Goal: Task Accomplishment & Management: Manage account settings

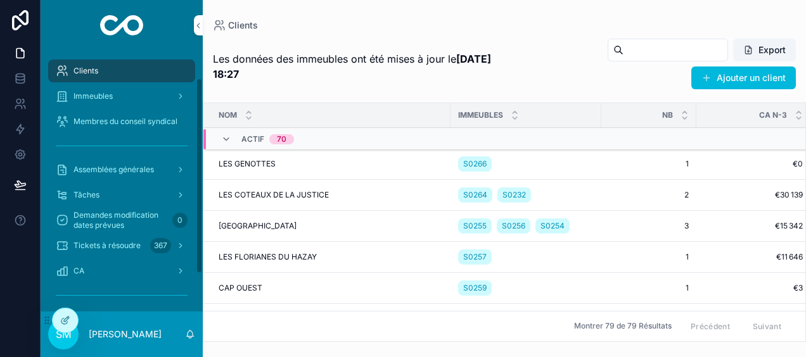
scroll to position [86, 0]
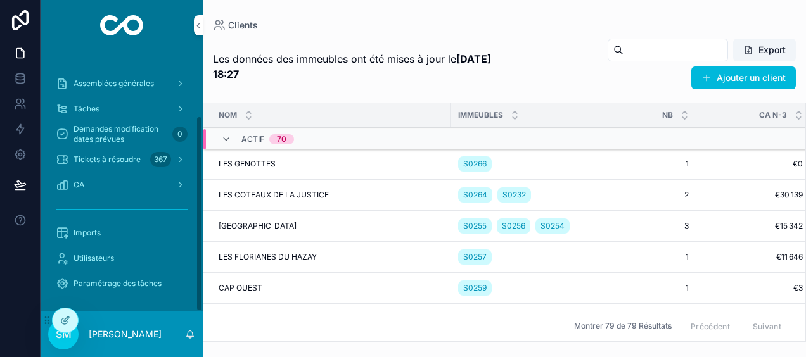
click at [105, 234] on div "Imports" at bounding box center [122, 233] width 132 height 20
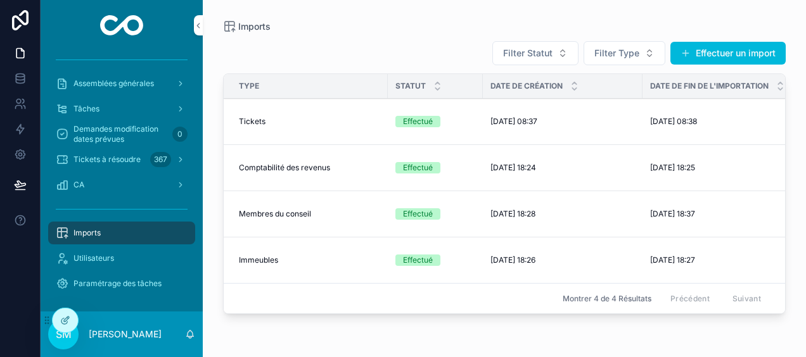
click at [737, 56] on button "Effectuer un import" at bounding box center [727, 53] width 115 height 23
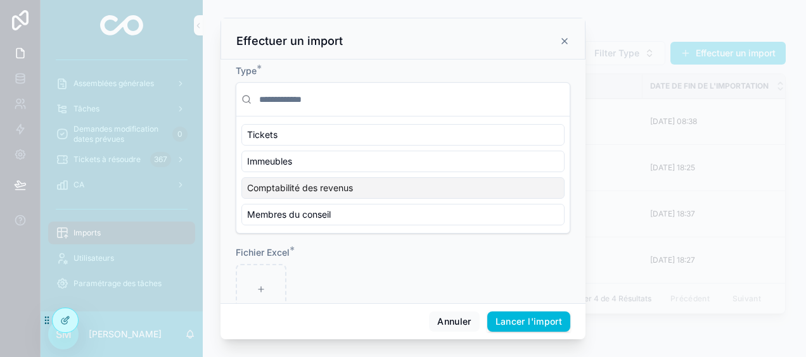
click at [377, 190] on div "Comptabilité des revenus" at bounding box center [402, 188] width 323 height 22
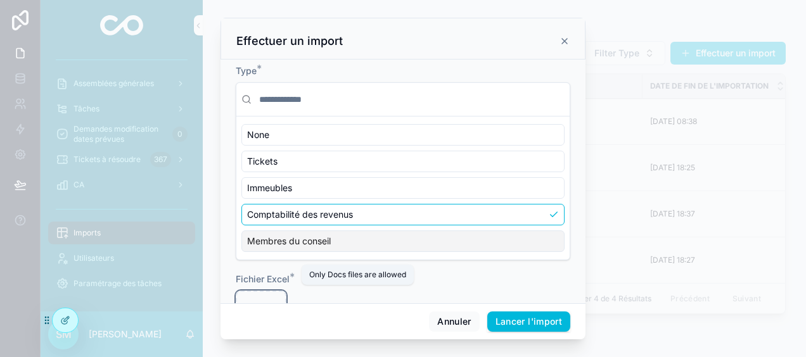
click at [267, 295] on div "scrollable content" at bounding box center [261, 316] width 51 height 51
type input "**********"
click at [548, 322] on button "Lancer l'import" at bounding box center [528, 322] width 83 height 20
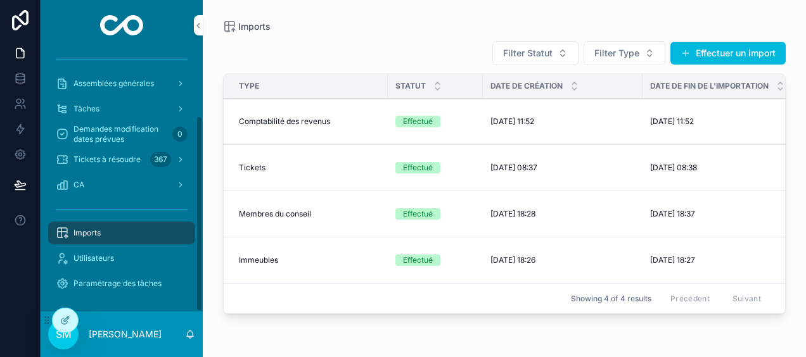
click at [85, 184] on div "CA" at bounding box center [122, 185] width 132 height 20
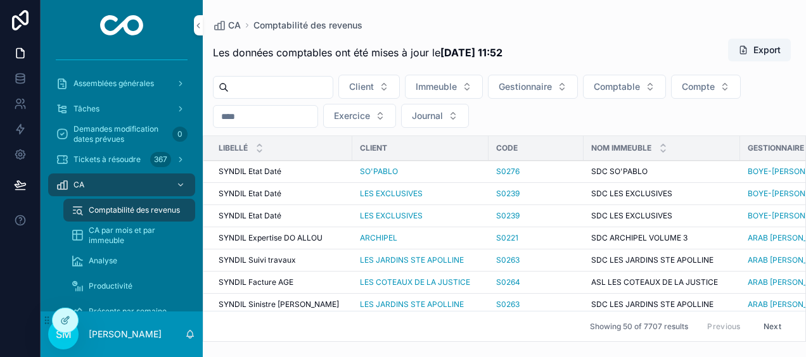
click at [115, 255] on div "Analyse" at bounding box center [129, 261] width 117 height 20
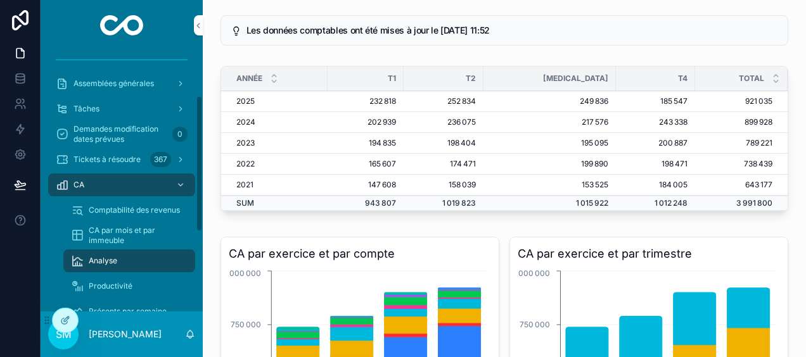
click at [122, 209] on span "Comptabilité des revenus" at bounding box center [134, 210] width 91 height 10
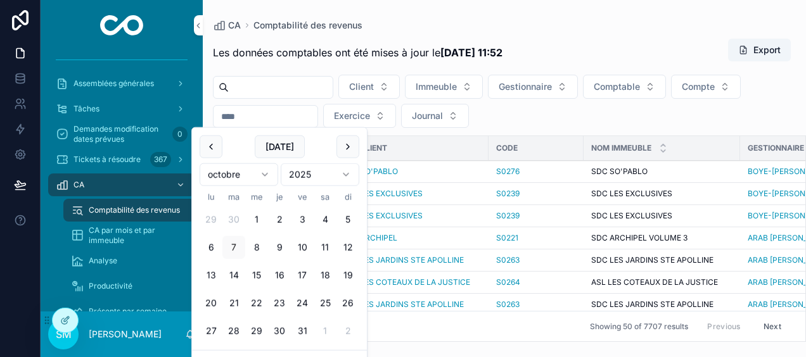
click at [256, 118] on input "scrollable content" at bounding box center [265, 117] width 104 height 18
click at [229, 247] on button "7" at bounding box center [233, 247] width 23 height 23
type input "**********"
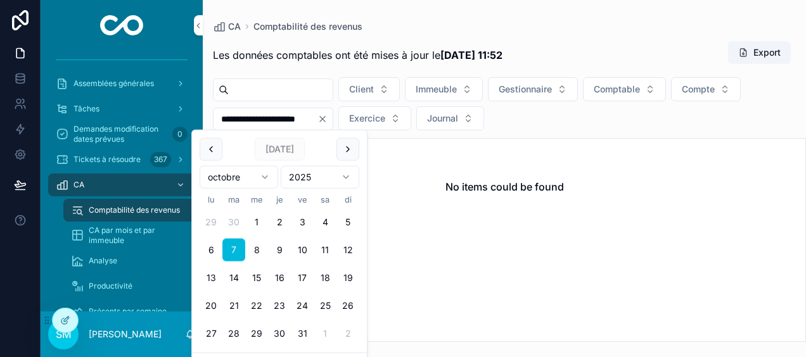
click at [391, 20] on div "CA Comptabilité des revenus" at bounding box center [504, 26] width 583 height 13
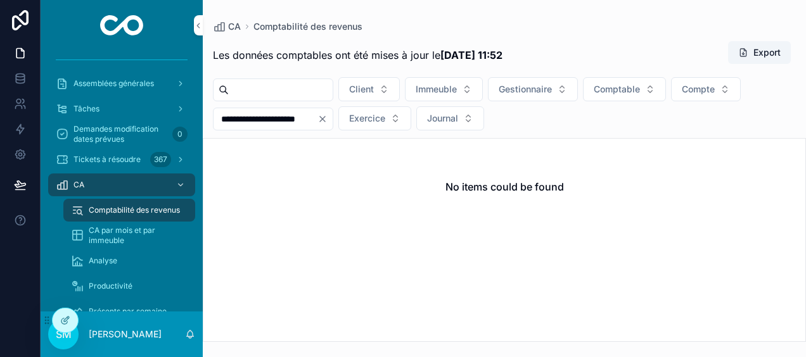
click at [109, 289] on span "Productivité" at bounding box center [111, 286] width 44 height 10
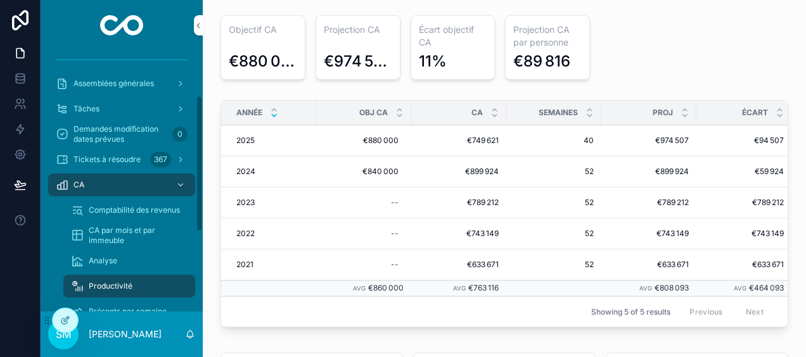
click at [140, 162] on div "Tickets à résoudre 367" at bounding box center [122, 159] width 132 height 20
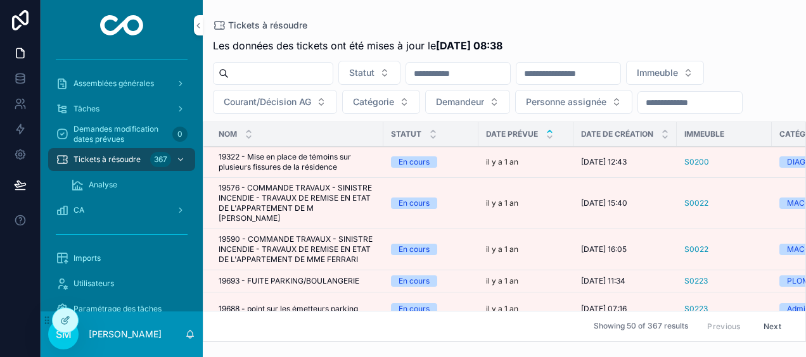
click at [666, 134] on div "scrollable content" at bounding box center [665, 134] width 8 height 14
click at [664, 134] on icon "scrollable content" at bounding box center [665, 137] width 8 height 8
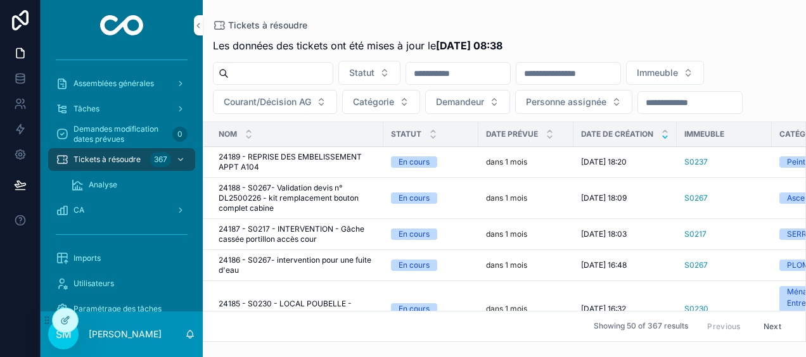
click at [663, 129] on icon "scrollable content" at bounding box center [665, 131] width 8 height 8
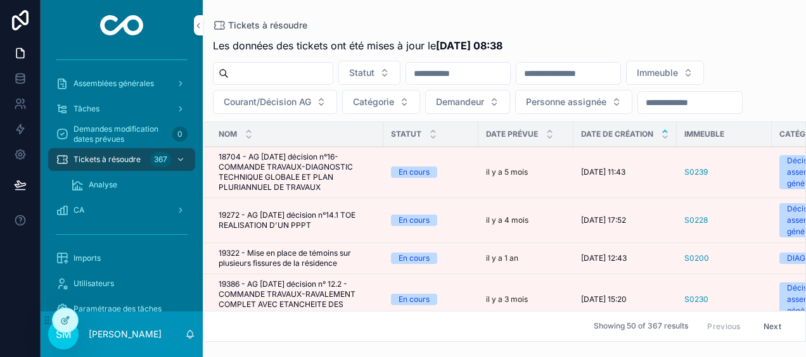
click at [274, 92] on button "Courant/Décision AG" at bounding box center [275, 102] width 124 height 24
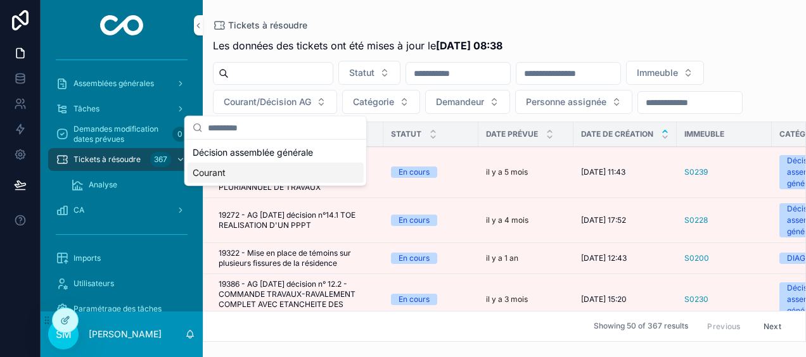
click at [209, 169] on div "Courant" at bounding box center [275, 173] width 176 height 20
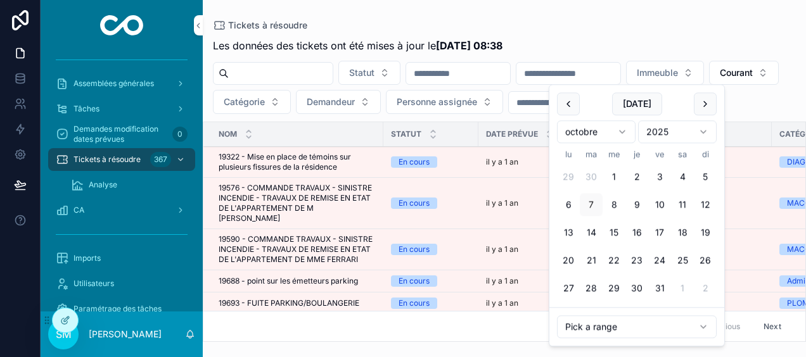
click at [620, 72] on input "scrollable content" at bounding box center [568, 74] width 104 height 18
type input "**********"
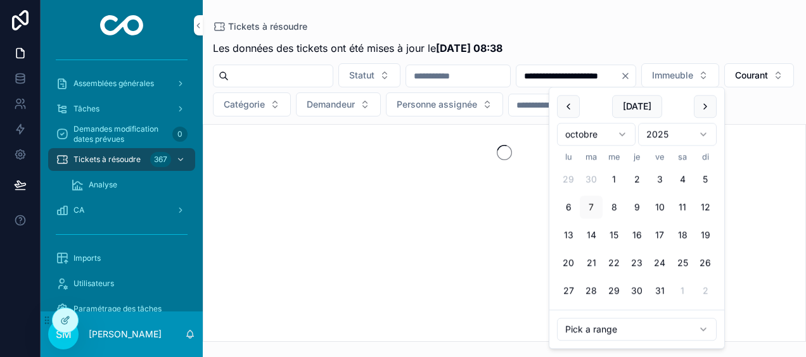
click at [695, 33] on div "**********" at bounding box center [504, 187] width 603 height 309
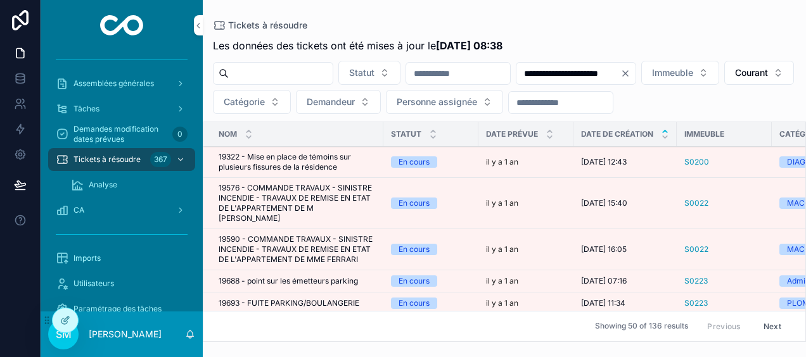
click at [477, 103] on span "Personne assignée" at bounding box center [436, 102] width 80 height 13
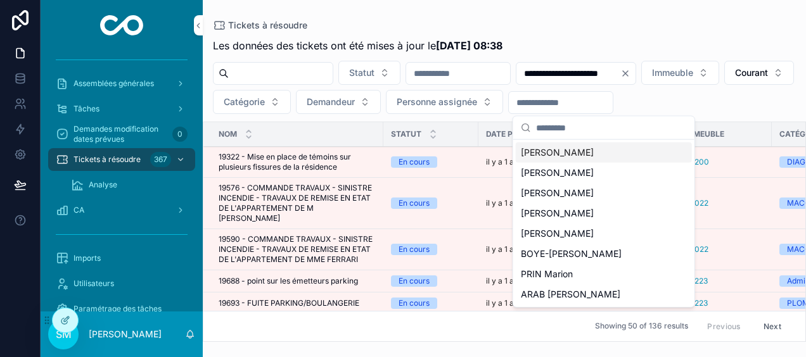
click at [630, 70] on icon "Clear" at bounding box center [625, 73] width 10 height 10
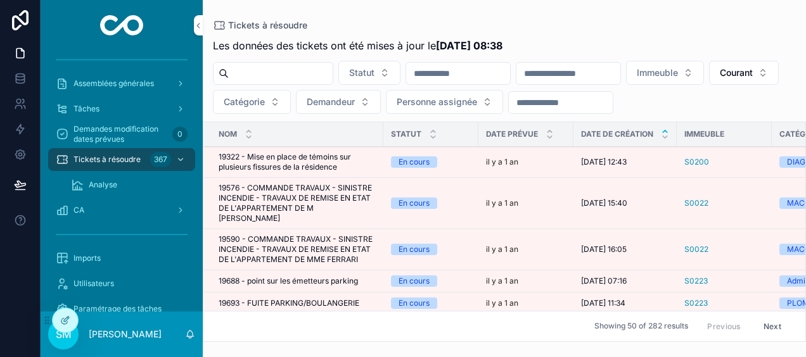
click at [709, 85] on button "Courant" at bounding box center [744, 73] width 70 height 24
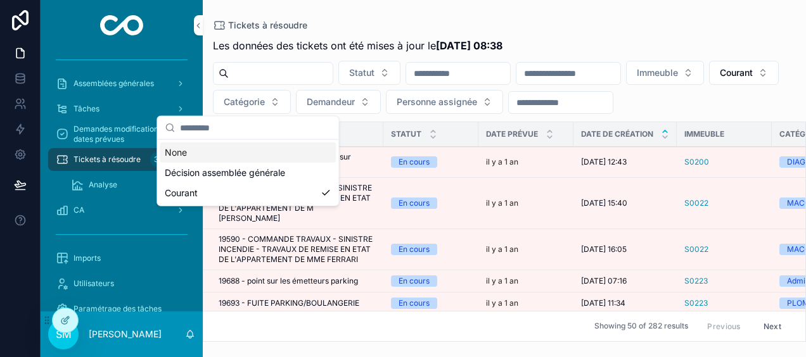
click at [217, 155] on div "None" at bounding box center [248, 153] width 176 height 20
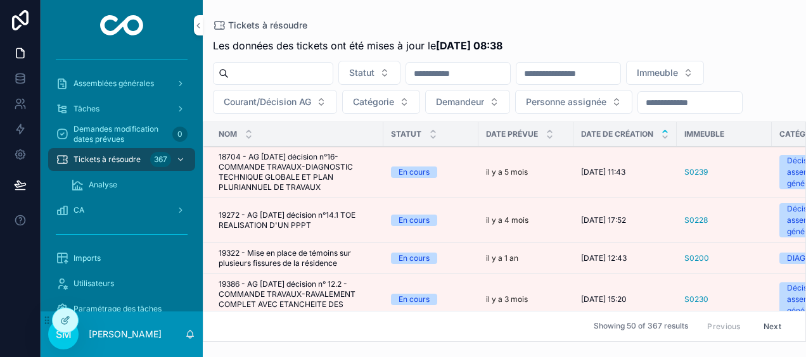
click at [595, 105] on span "Personne assignée" at bounding box center [566, 102] width 80 height 13
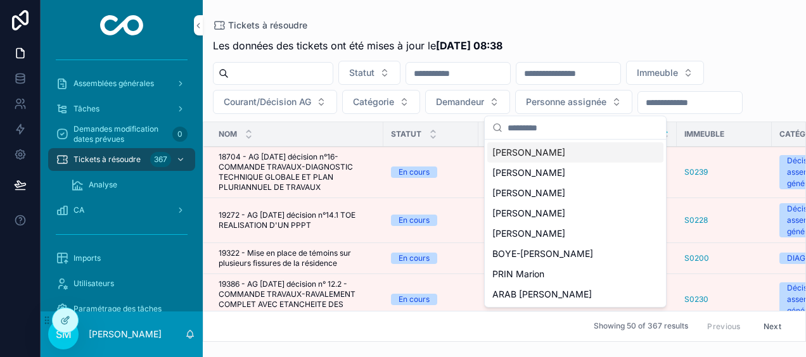
click at [557, 153] on div "[PERSON_NAME]" at bounding box center [575, 153] width 176 height 20
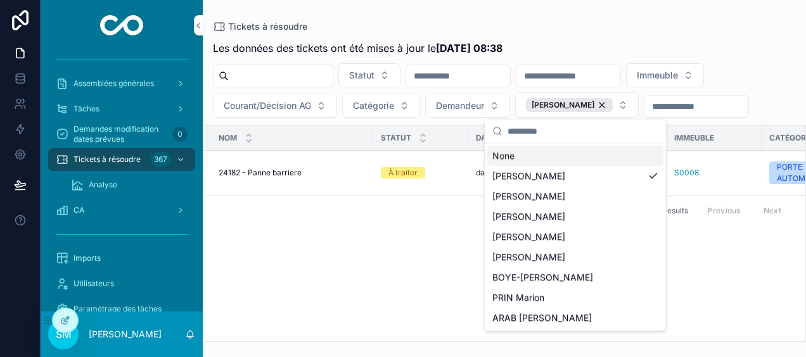
click at [566, 25] on div "Tickets à résoudre" at bounding box center [504, 26] width 583 height 13
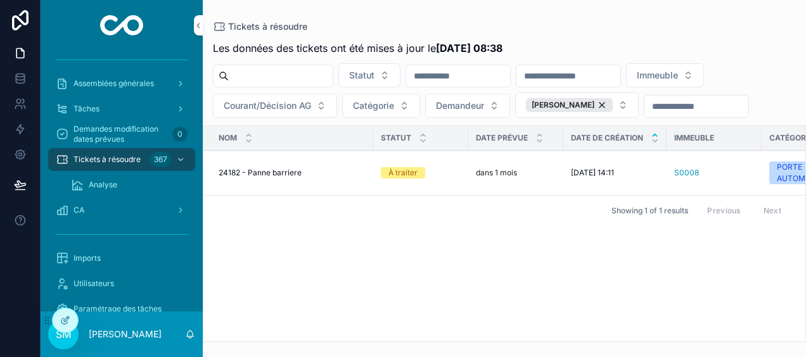
click at [0, 0] on span "Kolimmo" at bounding box center [0, 0] width 0 height 0
click at [597, 104] on div "[PERSON_NAME]" at bounding box center [569, 105] width 87 height 14
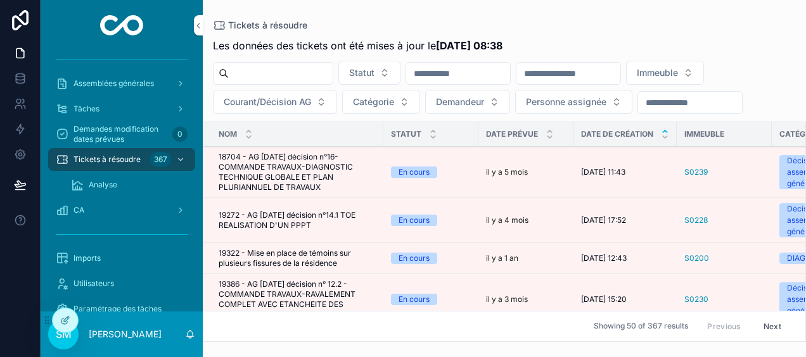
click at [597, 103] on span "Personne assignée" at bounding box center [566, 102] width 80 height 13
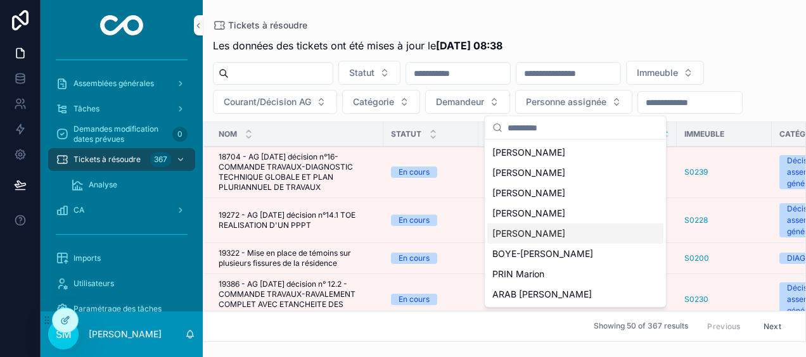
click at [544, 237] on span "[PERSON_NAME]" at bounding box center [528, 233] width 73 height 13
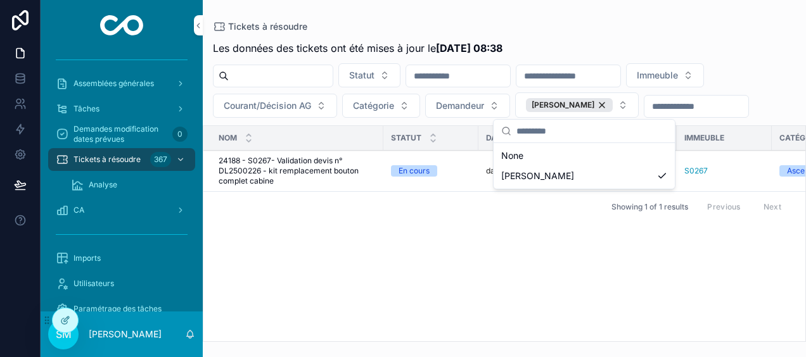
click at [364, 236] on div "Nom Statut Date prévue Date de création Immeuble Catégorie Demandeur Personne a…" at bounding box center [504, 233] width 602 height 215
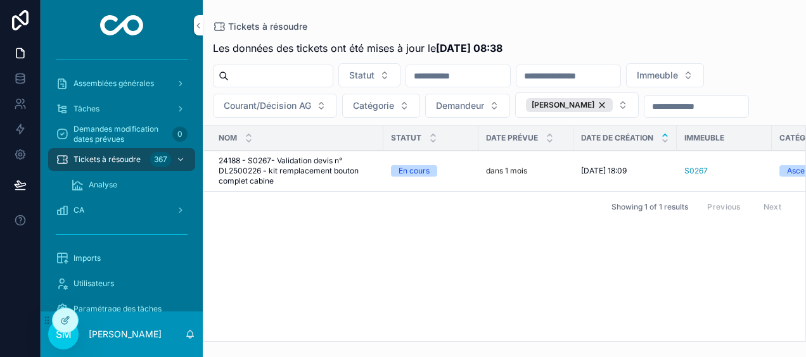
click at [0, 0] on span "Kolimmo" at bounding box center [0, 0] width 0 height 0
click at [609, 104] on div "[PERSON_NAME]" at bounding box center [569, 105] width 87 height 14
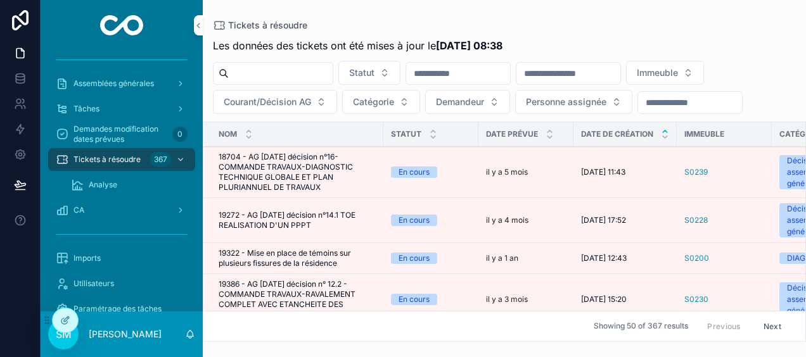
click at [619, 105] on button "Personne assignée" at bounding box center [573, 102] width 117 height 24
click at [655, 32] on div "Les données des tickets ont été mises à jour le [DATE] 08:38 Statut Immeuble Co…" at bounding box center [504, 186] width 603 height 312
click at [135, 161] on span "Tickets à résoudre" at bounding box center [106, 160] width 67 height 10
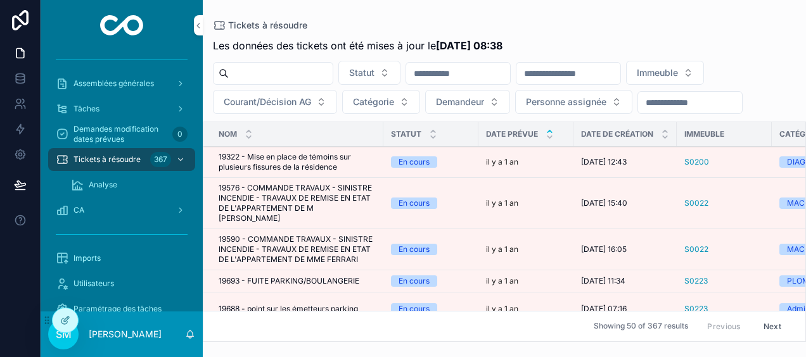
click at [620, 72] on input "scrollable content" at bounding box center [568, 74] width 104 height 18
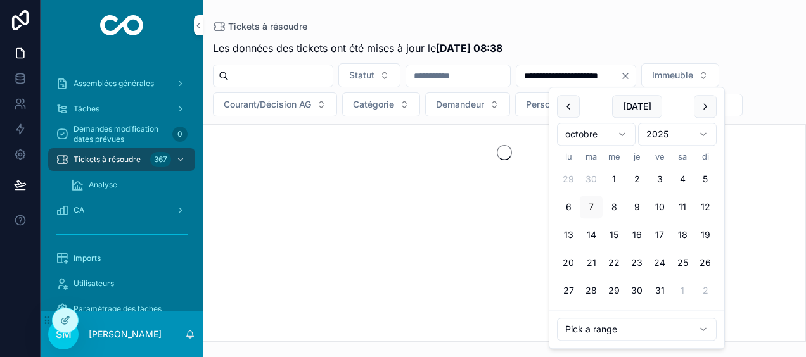
type input "**********"
click at [676, 22] on div "Tickets à résoudre" at bounding box center [504, 26] width 583 height 13
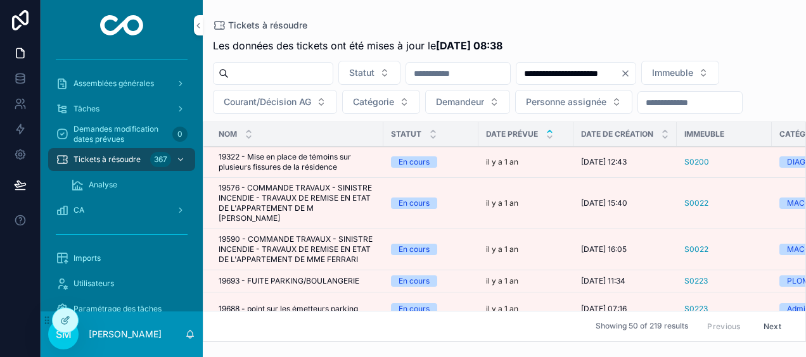
click at [311, 100] on span "Courant/Décision AG" at bounding box center [267, 102] width 87 height 13
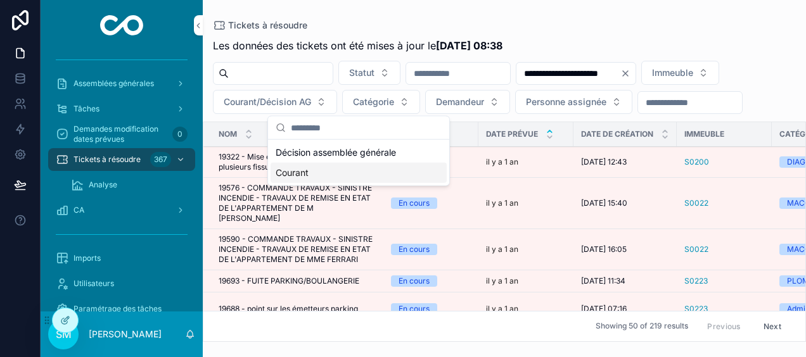
click at [303, 171] on div "Courant" at bounding box center [358, 173] width 176 height 20
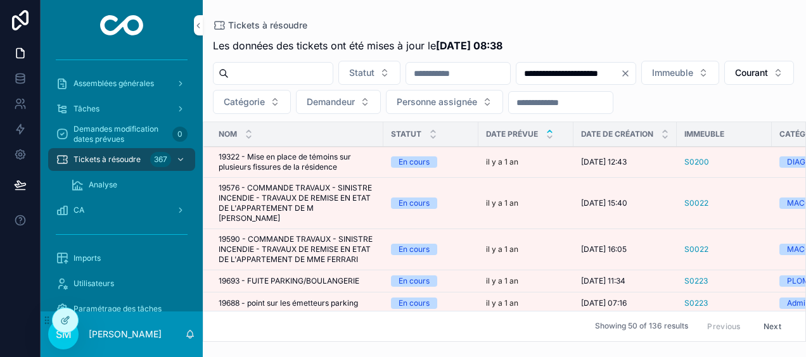
click at [477, 98] on span "Personne assignée" at bounding box center [436, 102] width 80 height 13
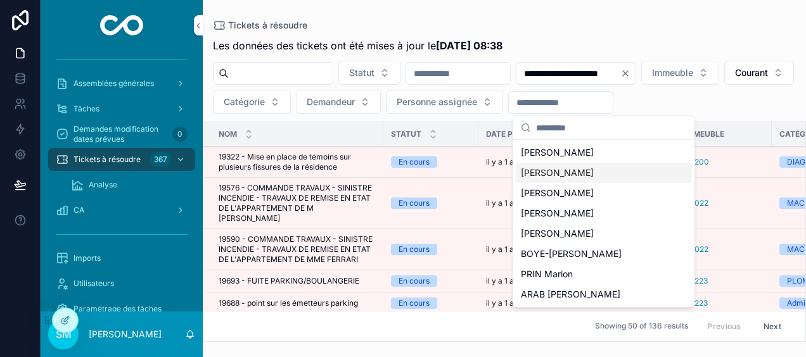
click at [568, 173] on span "[PERSON_NAME]" at bounding box center [557, 173] width 73 height 13
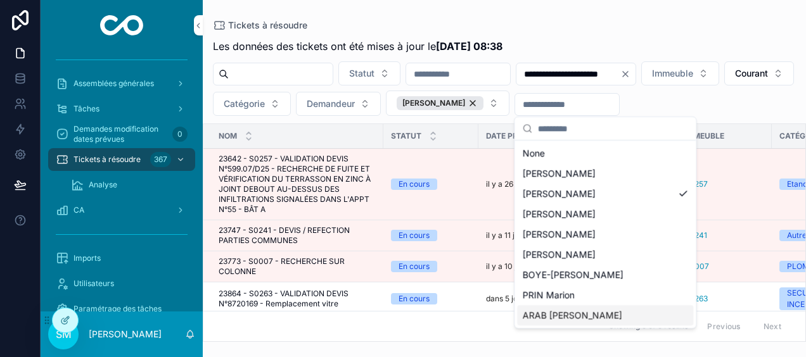
click at [562, 316] on span "ARAB [PERSON_NAME]" at bounding box center [571, 315] width 99 height 13
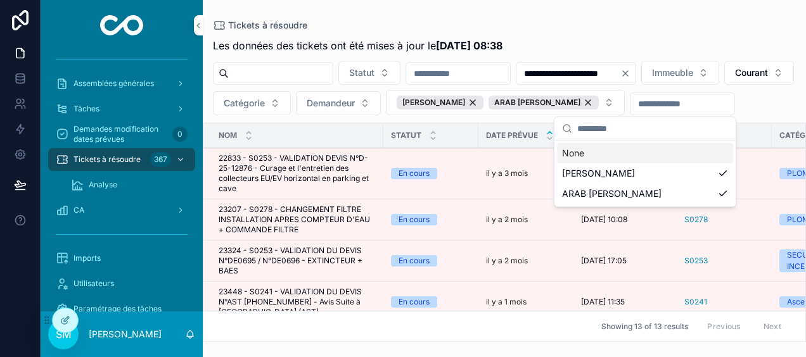
click at [692, 12] on div "**********" at bounding box center [504, 171] width 603 height 342
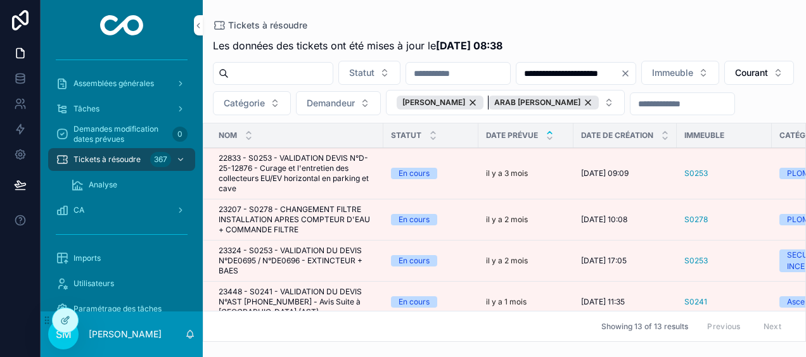
click at [599, 104] on div "ARAB [PERSON_NAME]" at bounding box center [543, 103] width 110 height 14
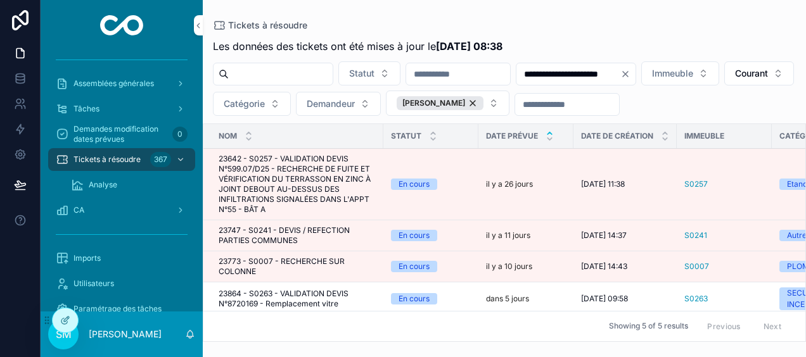
click at [509, 104] on button "[PERSON_NAME]" at bounding box center [448, 103] width 124 height 25
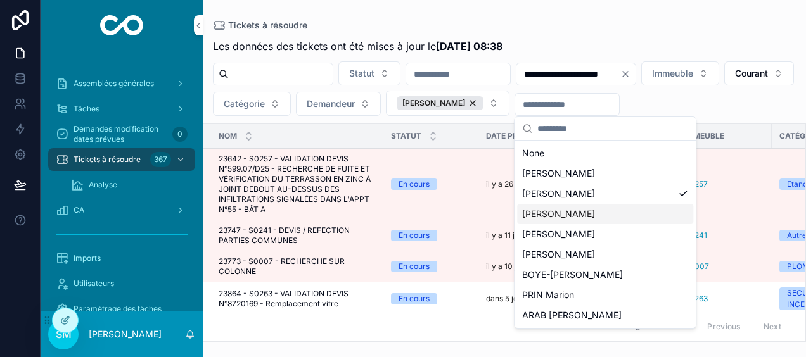
click at [588, 212] on div "[PERSON_NAME]" at bounding box center [605, 214] width 176 height 20
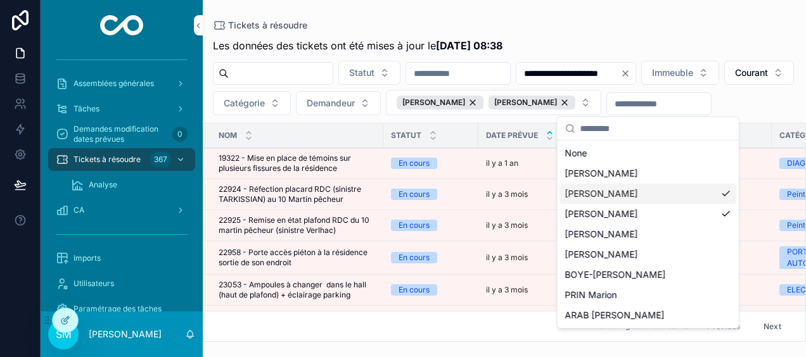
click at [725, 193] on div "[PERSON_NAME]" at bounding box center [648, 194] width 176 height 20
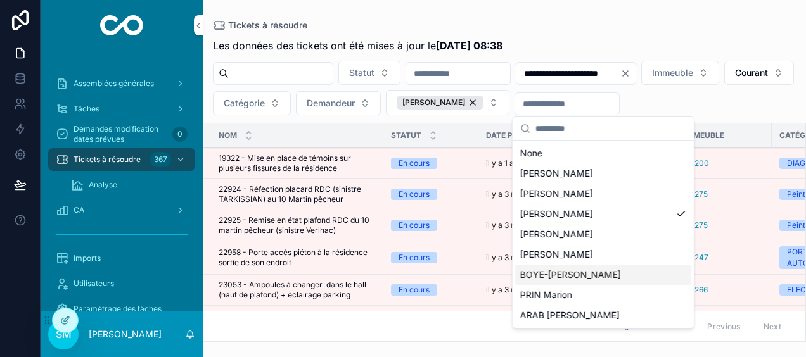
click at [676, 269] on div "BOYE-[PERSON_NAME]" at bounding box center [603, 275] width 176 height 20
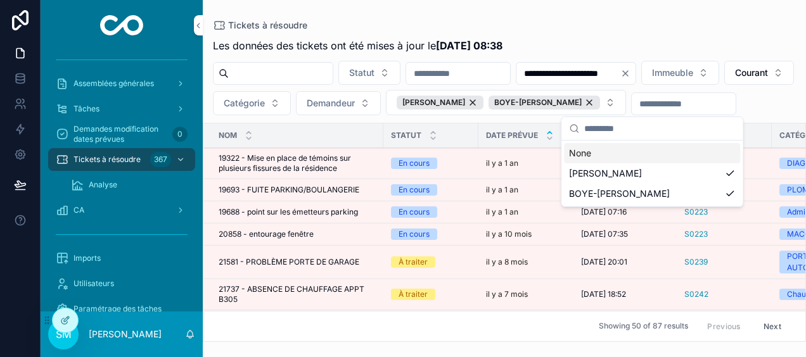
click at [688, 27] on div "Tickets à résoudre" at bounding box center [504, 25] width 583 height 10
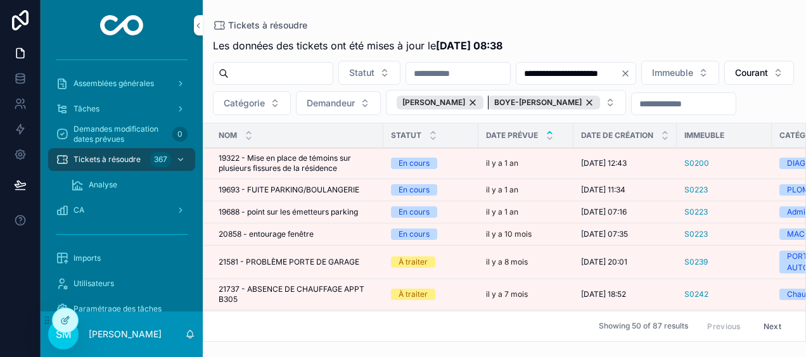
click at [600, 98] on div "BOYE-[PERSON_NAME]" at bounding box center [543, 103] width 111 height 14
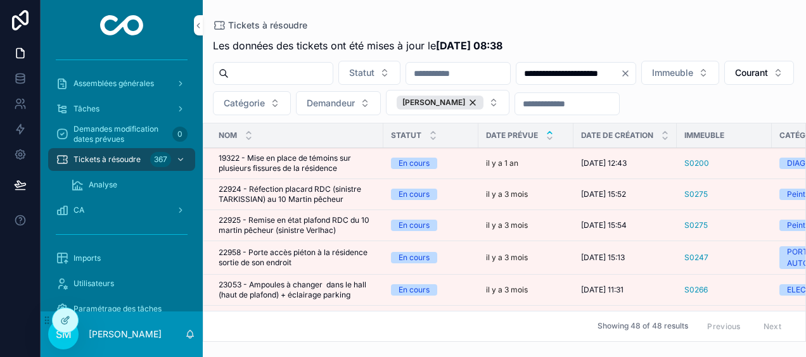
click at [509, 105] on button "[PERSON_NAME]" at bounding box center [448, 102] width 124 height 25
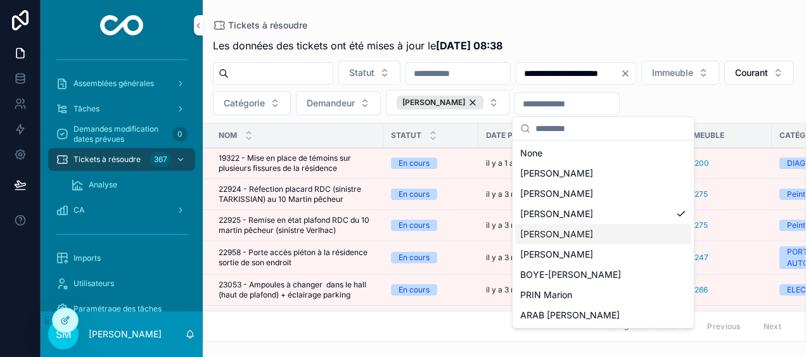
click at [616, 237] on div "[PERSON_NAME]" at bounding box center [603, 234] width 176 height 20
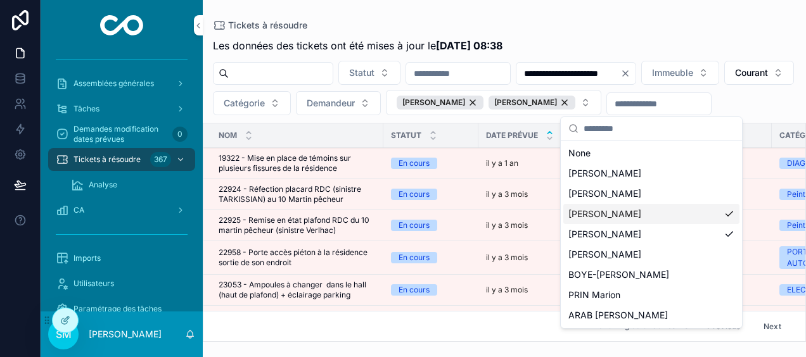
click at [727, 214] on div "[PERSON_NAME]" at bounding box center [651, 214] width 176 height 20
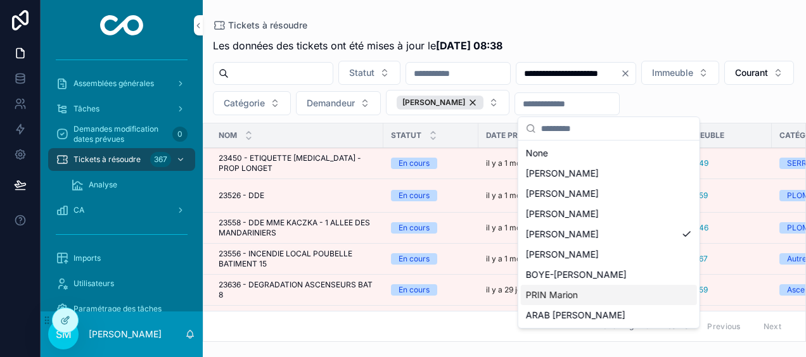
click at [650, 297] on div "PRIN Marion" at bounding box center [609, 295] width 176 height 20
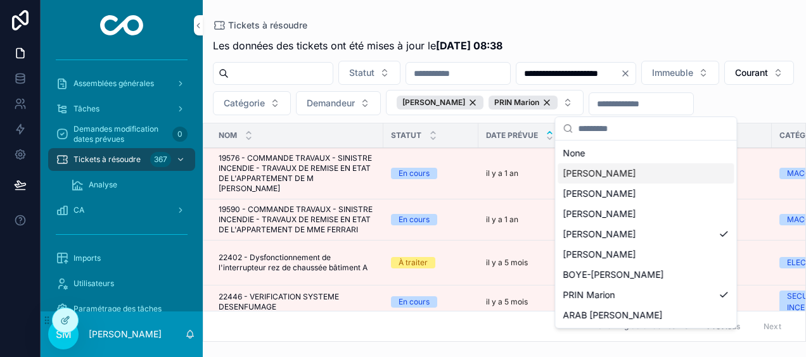
click at [666, 15] on div "**********" at bounding box center [504, 171] width 603 height 342
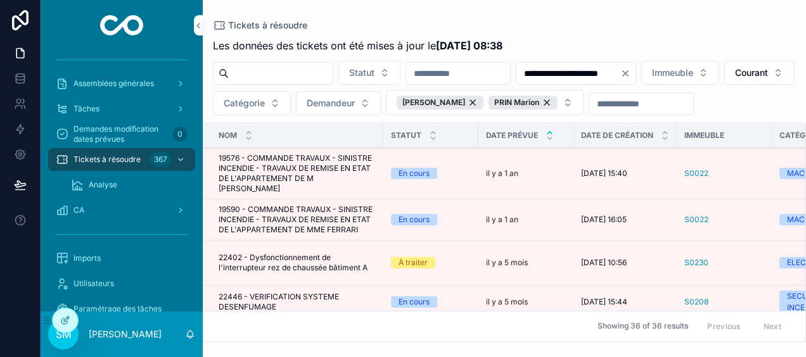
click at [148, 86] on span "Assemblées générales" at bounding box center [113, 84] width 80 height 10
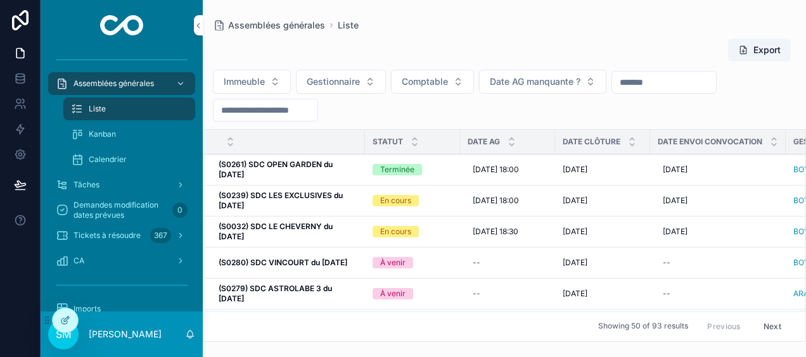
click at [274, 111] on input "scrollable content" at bounding box center [265, 110] width 104 height 18
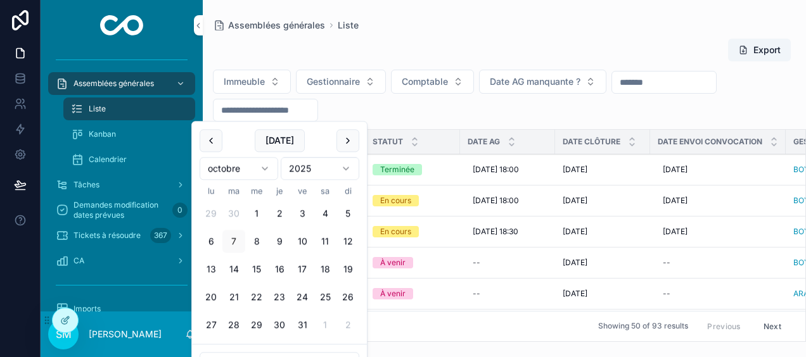
click at [212, 143] on button "scrollable content" at bounding box center [211, 140] width 23 height 23
click at [206, 351] on button "30" at bounding box center [211, 353] width 23 height 23
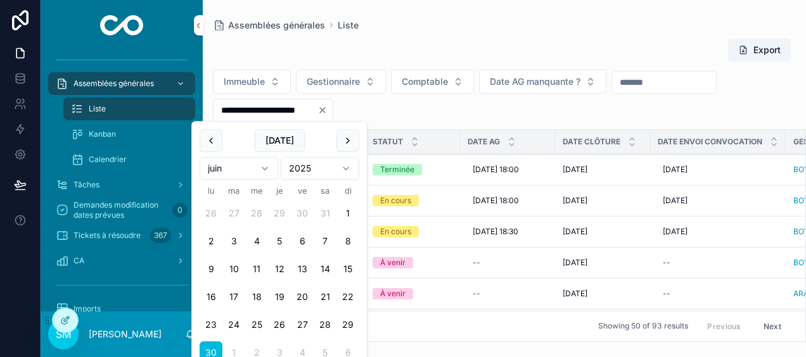
type input "**********"
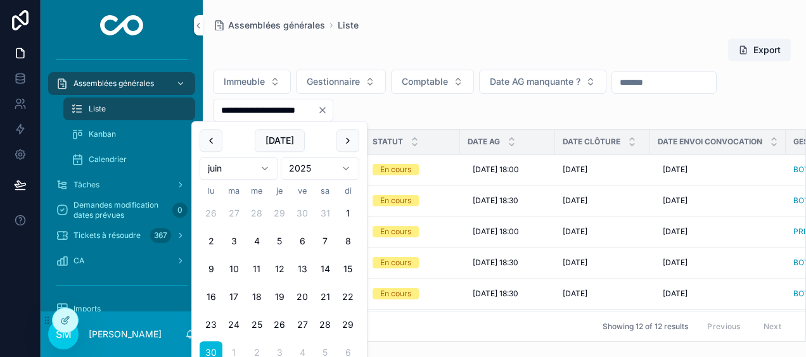
click at [482, 29] on div "Assemblées générales Liste" at bounding box center [504, 25] width 583 height 10
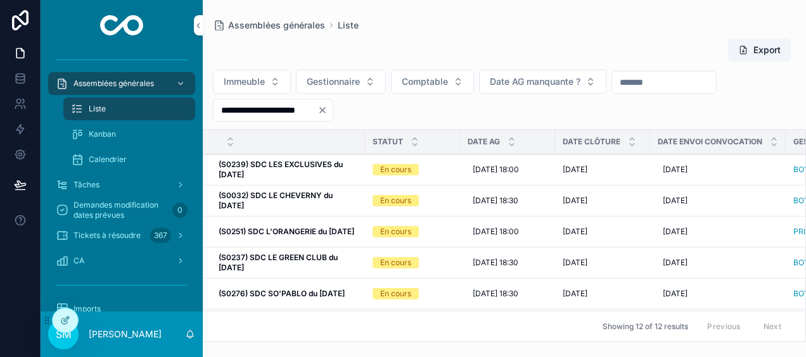
click at [509, 138] on icon "scrollable content" at bounding box center [511, 139] width 8 height 8
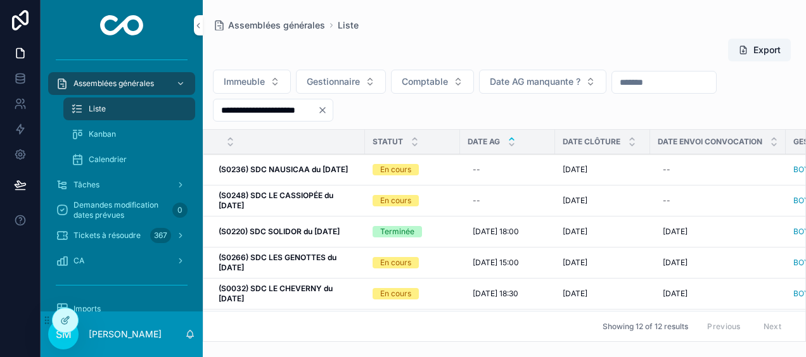
click at [327, 110] on icon "Clear" at bounding box center [322, 110] width 10 height 10
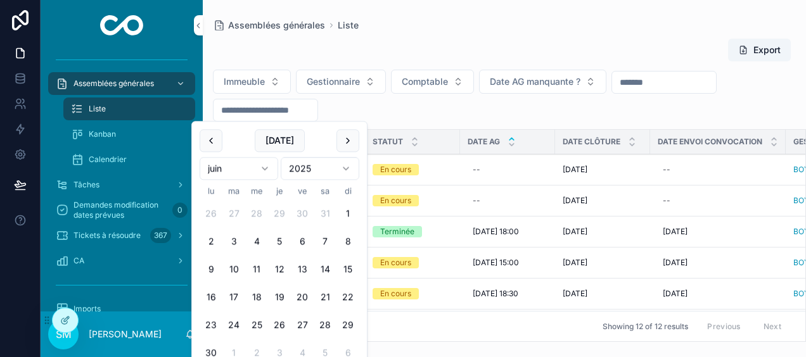
click at [298, 115] on input "scrollable content" at bounding box center [265, 110] width 104 height 18
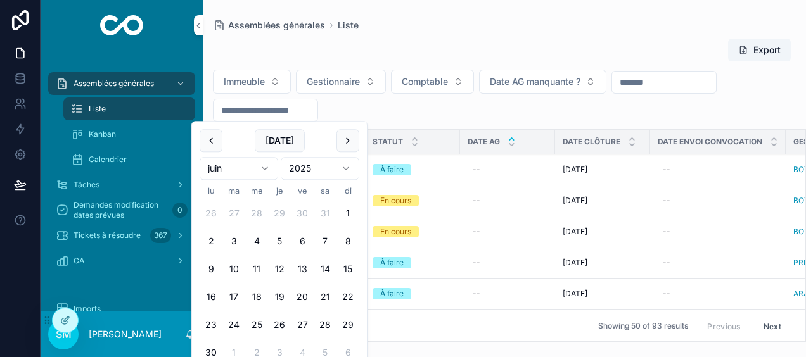
click at [352, 139] on button "scrollable content" at bounding box center [347, 140] width 23 height 23
click at [350, 139] on button "scrollable content" at bounding box center [347, 140] width 23 height 23
click at [239, 324] on button "30" at bounding box center [233, 325] width 23 height 23
type input "**********"
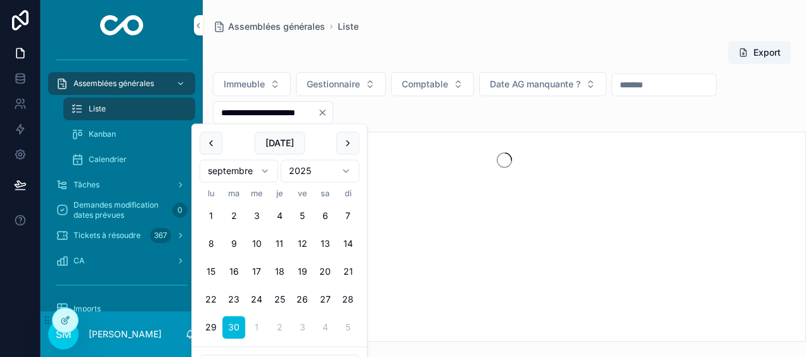
click at [584, 28] on div "Assemblées générales Liste" at bounding box center [504, 26] width 583 height 13
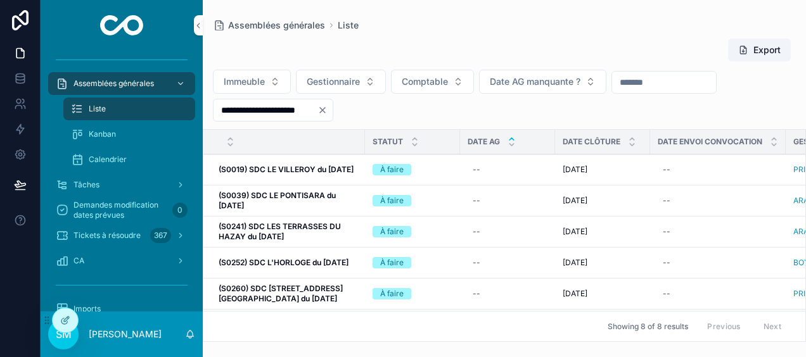
click at [325, 110] on icon "Clear" at bounding box center [322, 110] width 5 height 5
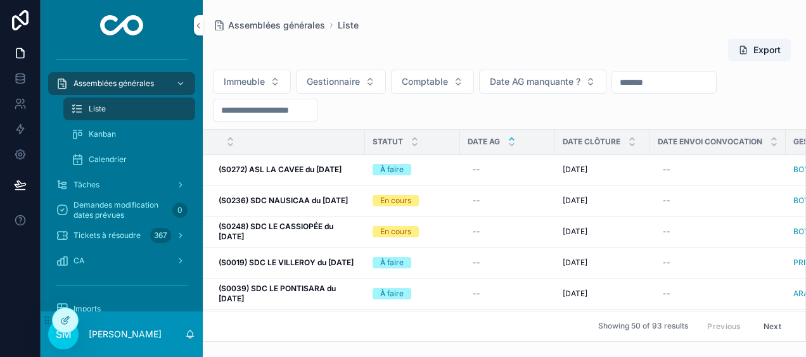
click at [414, 144] on icon "scrollable content" at bounding box center [414, 145] width 4 height 2
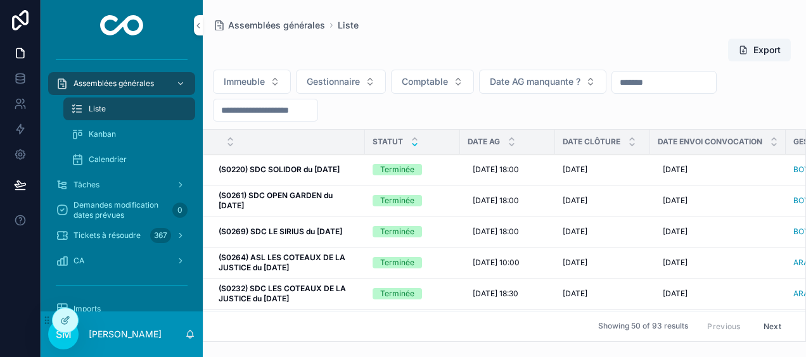
click at [416, 138] on icon "scrollable content" at bounding box center [414, 139] width 8 height 8
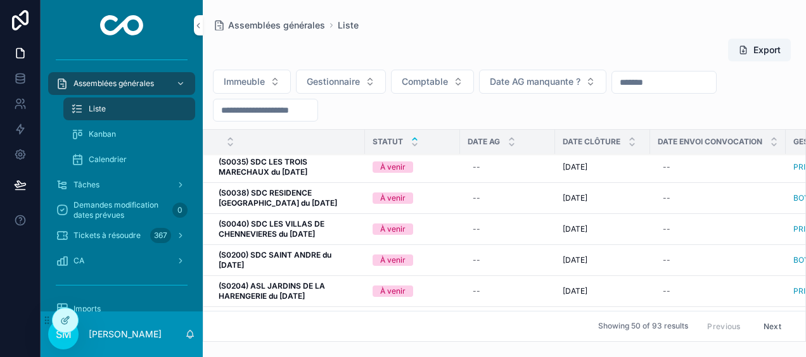
scroll to position [393, 0]
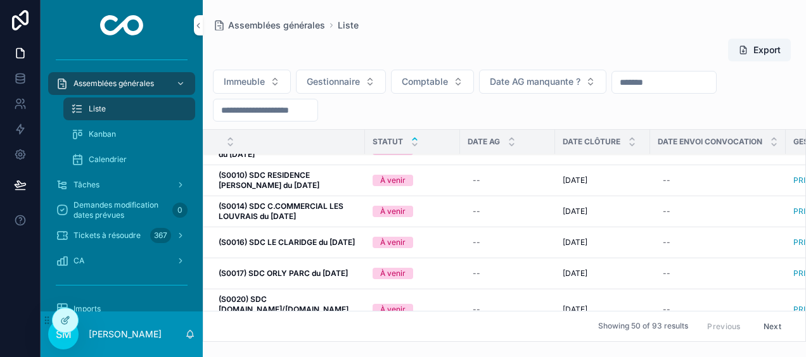
click at [438, 22] on div "Assemblées générales Liste" at bounding box center [504, 25] width 583 height 10
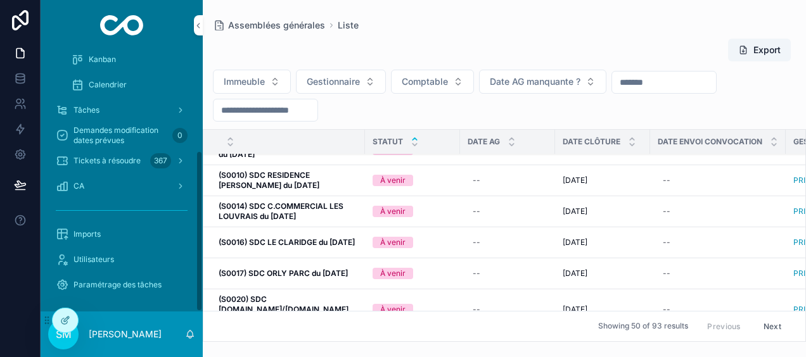
scroll to position [162, 0]
click at [118, 332] on p "[PERSON_NAME]" at bounding box center [125, 334] width 73 height 13
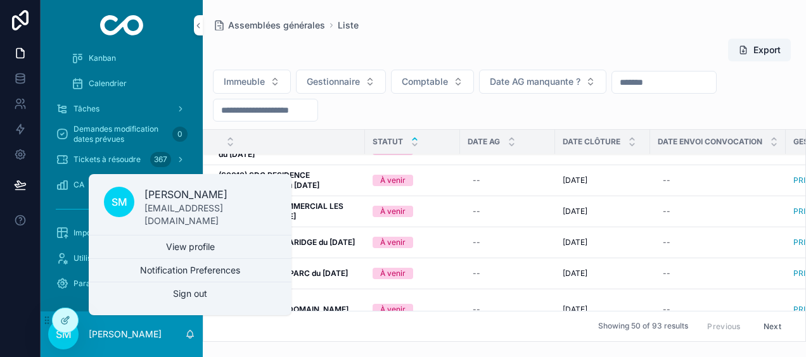
click at [179, 293] on button "Sign out" at bounding box center [190, 293] width 203 height 23
